Goal: Task Accomplishment & Management: Use online tool/utility

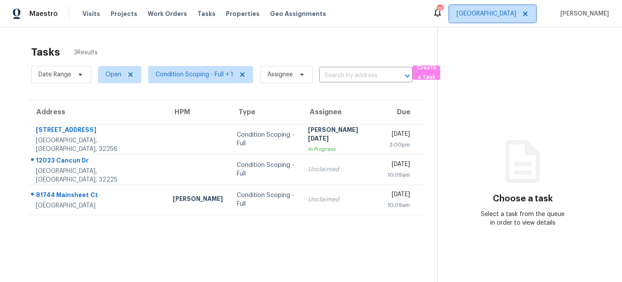
click at [509, 19] on span "[GEOGRAPHIC_DATA]" at bounding box center [492, 13] width 87 height 17
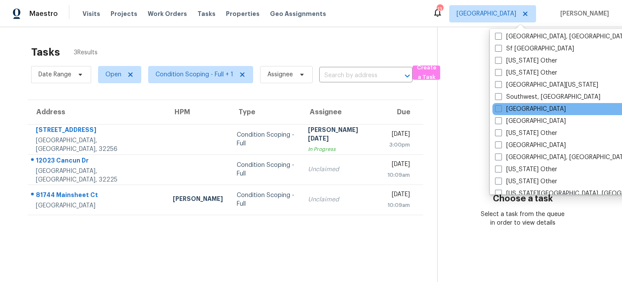
scroll to position [1199, 0]
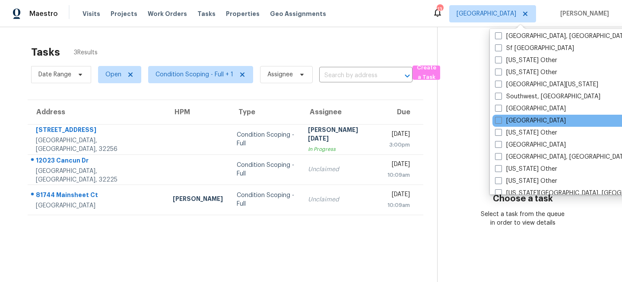
click at [506, 126] on div "[GEOGRAPHIC_DATA]" at bounding box center [579, 121] width 174 height 12
click at [504, 123] on label "[GEOGRAPHIC_DATA]" at bounding box center [530, 121] width 71 height 9
click at [500, 122] on input "[GEOGRAPHIC_DATA]" at bounding box center [498, 120] width 6 height 6
checkbox input "true"
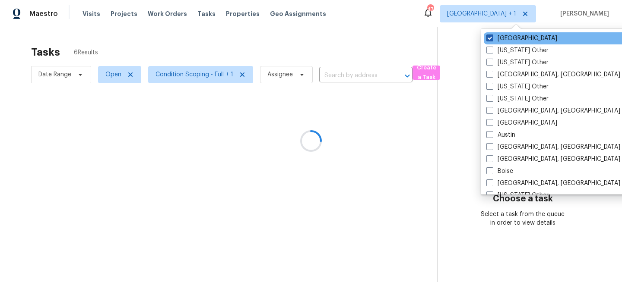
click at [500, 38] on label "[GEOGRAPHIC_DATA]" at bounding box center [521, 38] width 71 height 9
click at [492, 38] on input "[GEOGRAPHIC_DATA]" at bounding box center [489, 37] width 6 height 6
checkbox input "false"
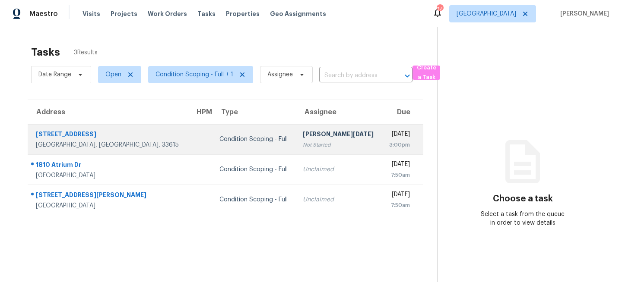
click at [259, 143] on div "Condition Scoping - Full" at bounding box center [254, 139] width 70 height 9
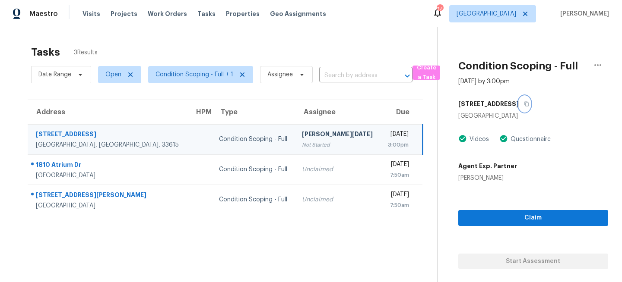
click at [524, 104] on icon "button" at bounding box center [526, 103] width 5 height 5
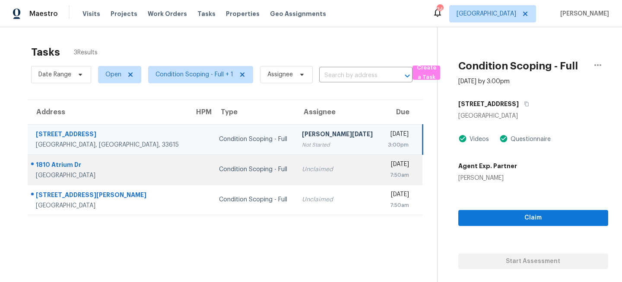
click at [302, 173] on div "Unclaimed" at bounding box center [338, 169] width 72 height 9
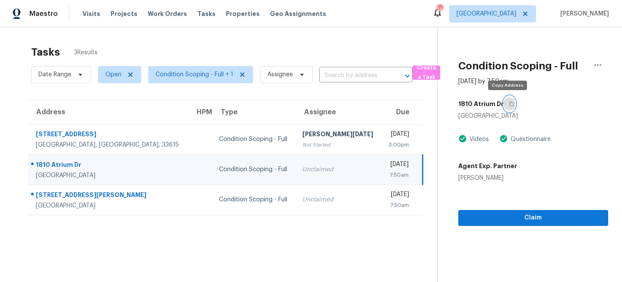
click at [511, 103] on icon "button" at bounding box center [511, 103] width 5 height 5
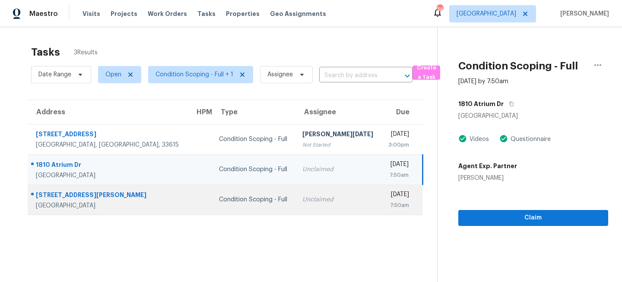
click at [295, 206] on td "Unclaimed" at bounding box center [337, 200] width 85 height 30
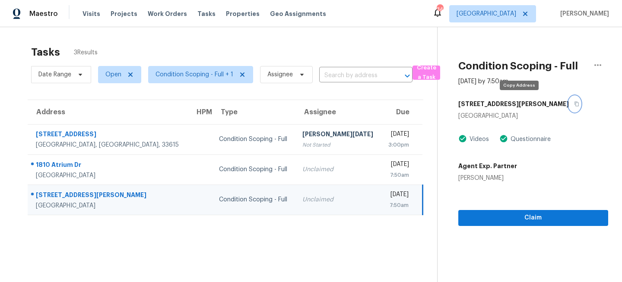
click at [574, 103] on icon "button" at bounding box center [576, 104] width 4 height 5
